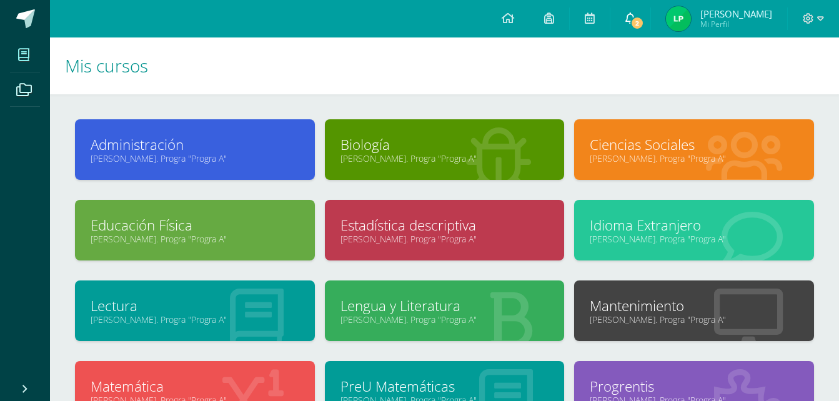
click at [636, 25] on span "2" at bounding box center [637, 23] width 14 height 14
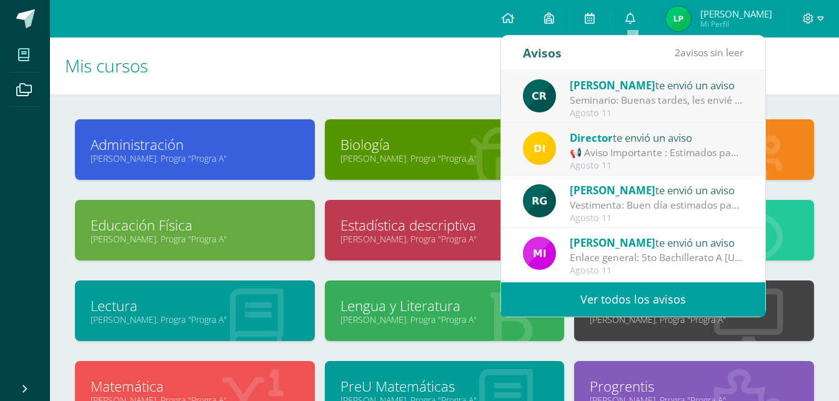
click at [683, 140] on div "Director te envió un aviso" at bounding box center [657, 137] width 174 height 16
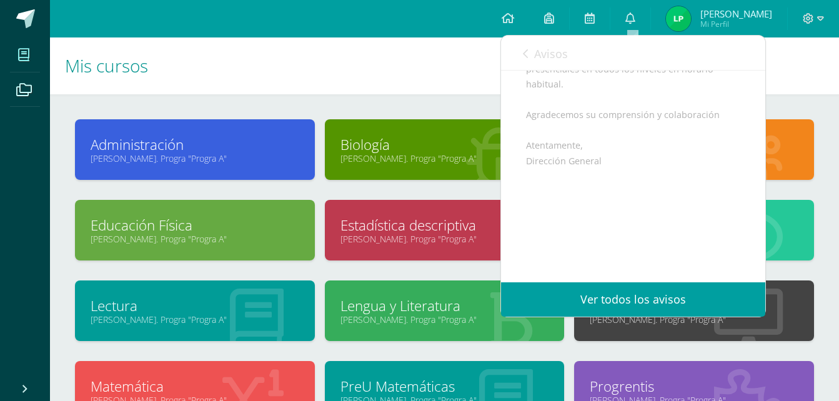
scroll to position [204, 0]
click at [520, 60] on div "Avisos 1 avisos sin leer Avisos" at bounding box center [633, 53] width 264 height 35
click at [524, 57] on icon at bounding box center [525, 54] width 5 height 10
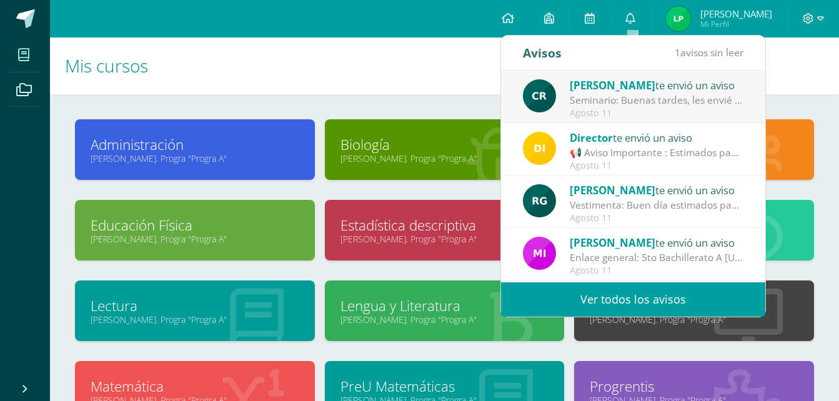
click at [570, 90] on div "[PERSON_NAME] te envió un aviso Seminario: Buenas tardes, les envié correo con …" at bounding box center [633, 97] width 220 height 41
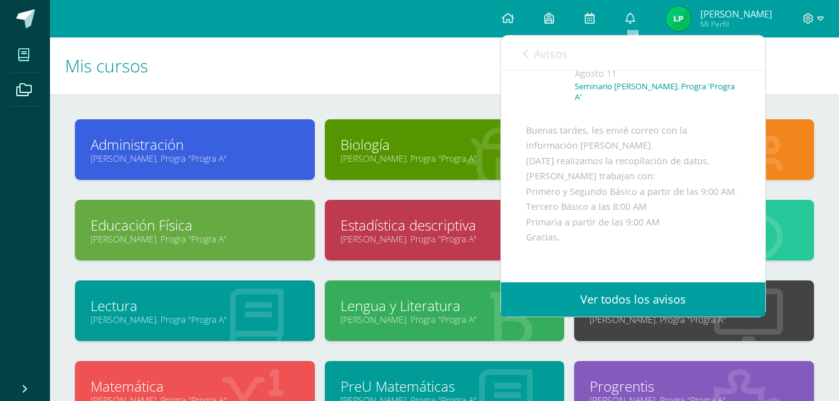
scroll to position [0, 0]
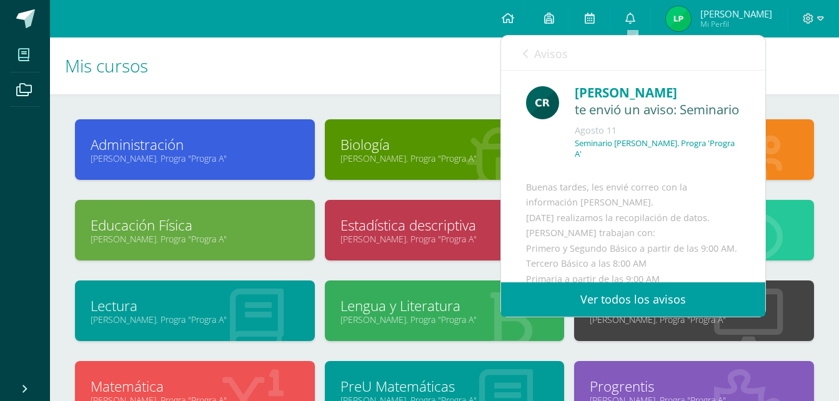
click at [439, 70] on h1 "Mis cursos" at bounding box center [444, 65] width 759 height 57
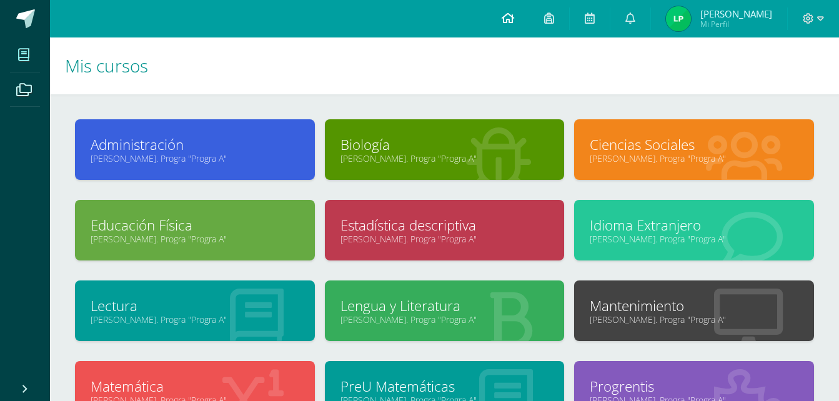
click at [523, 15] on link at bounding box center [507, 18] width 42 height 37
click at [516, 15] on link at bounding box center [507, 18] width 42 height 37
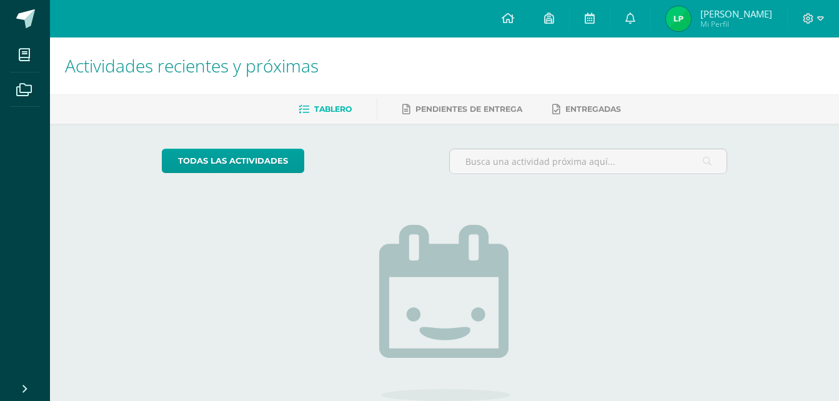
click at [675, 91] on h1 "Actividades recientes y próximas" at bounding box center [444, 65] width 759 height 57
